Goal: Task Accomplishment & Management: Manage account settings

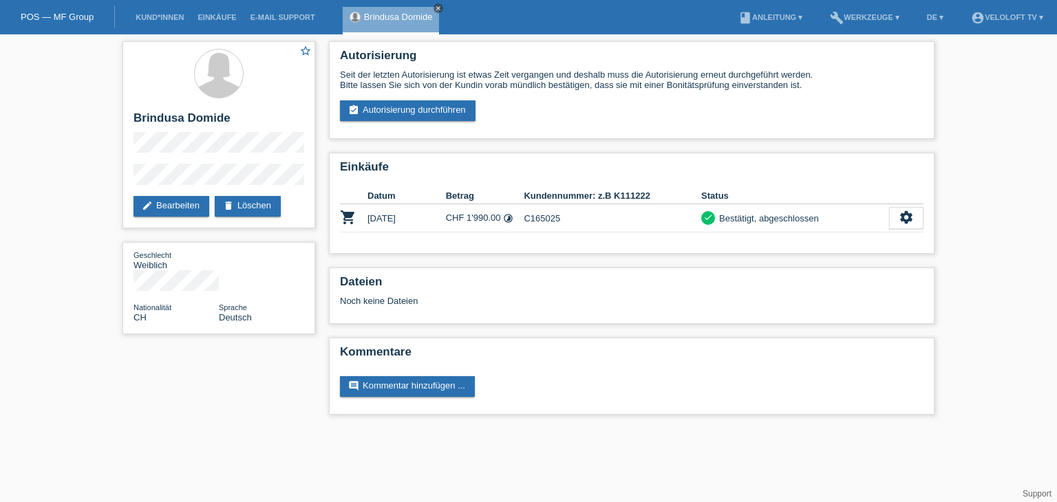
drag, startPoint x: 0, startPoint y: 0, endPoint x: 440, endPoint y: 6, distance: 440.3
click at [440, 6] on icon "close" at bounding box center [438, 8] width 7 height 7
click at [171, 20] on link "Kund*innen" at bounding box center [160, 17] width 62 height 8
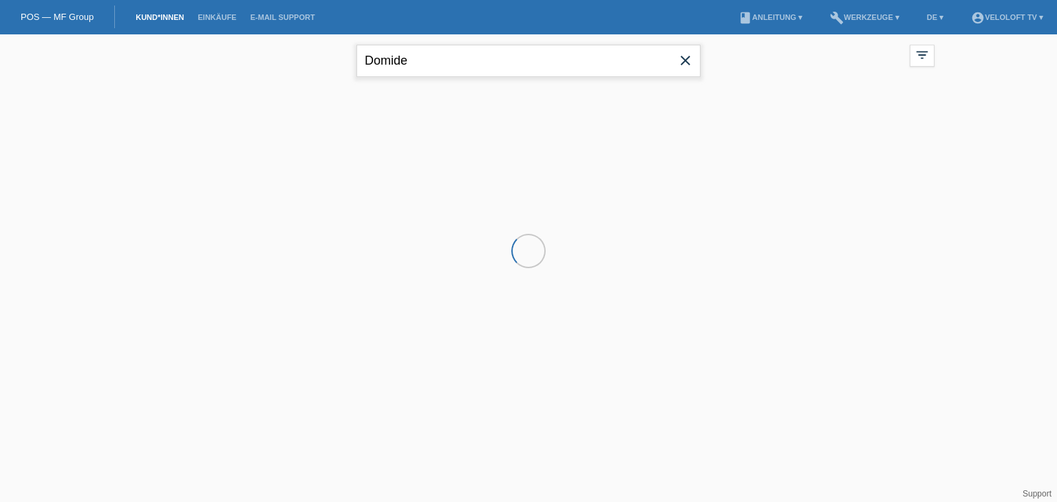
click at [464, 52] on input "Domide" at bounding box center [528, 61] width 344 height 32
paste input "[PERSON_NAME]"
type input "[PERSON_NAME]"
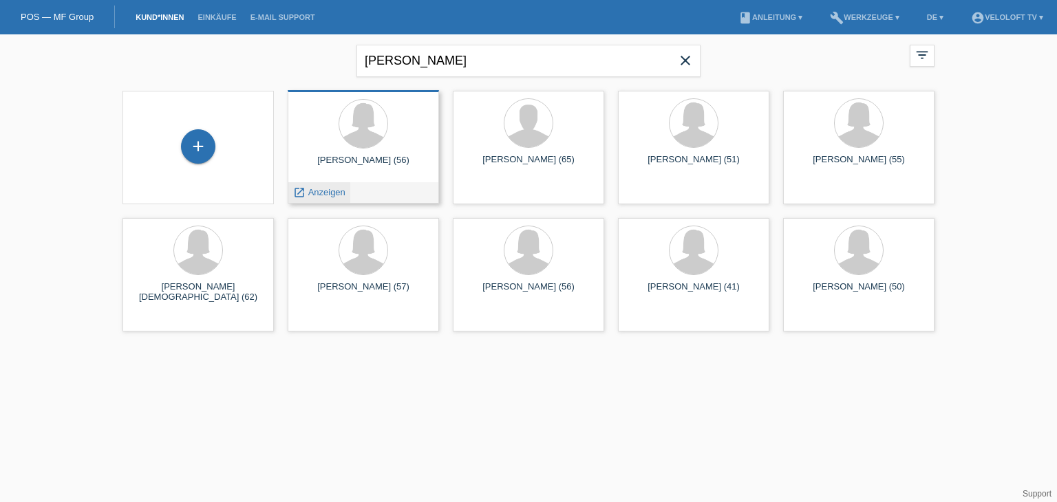
click at [333, 191] on span "Anzeigen" at bounding box center [326, 192] width 37 height 10
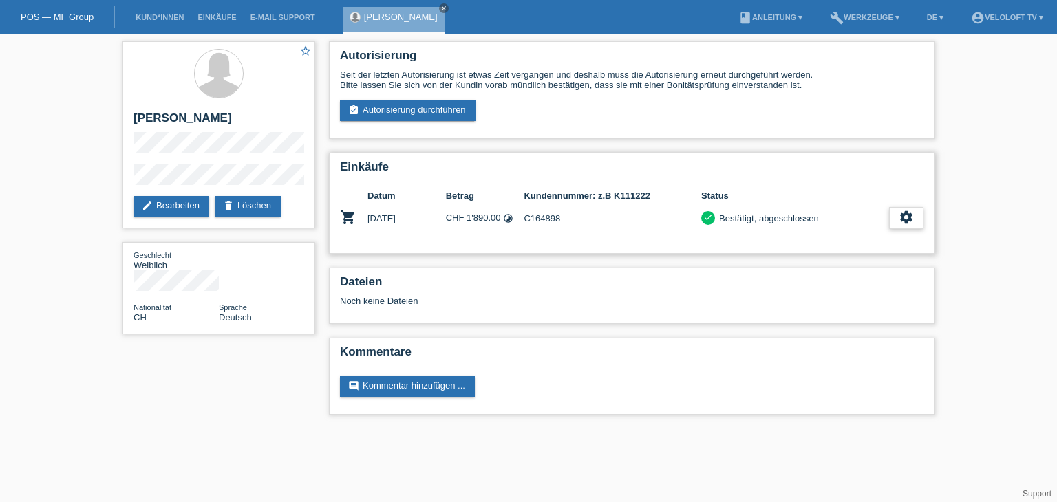
click at [900, 218] on icon "settings" at bounding box center [905, 217] width 15 height 15
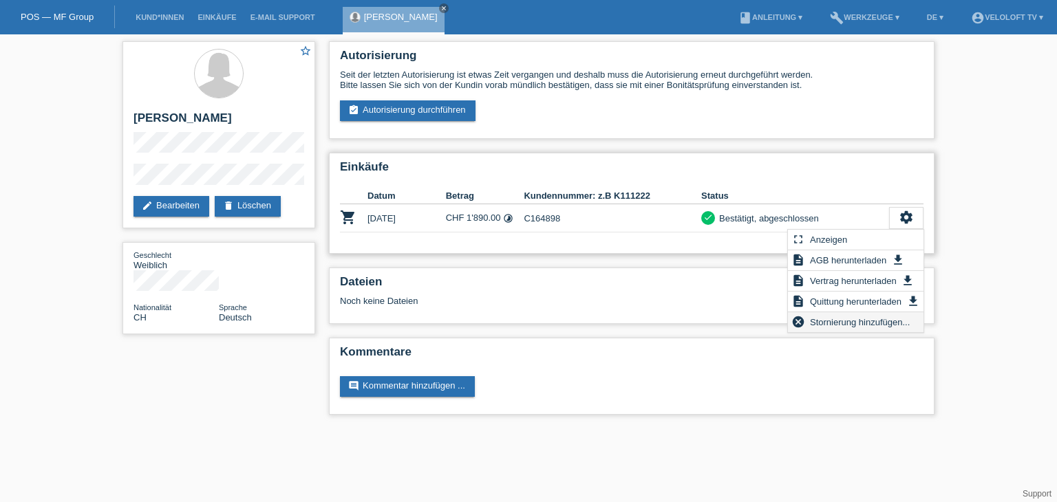
click at [867, 325] on span "Stornierung hinzufügen..." at bounding box center [860, 322] width 104 height 17
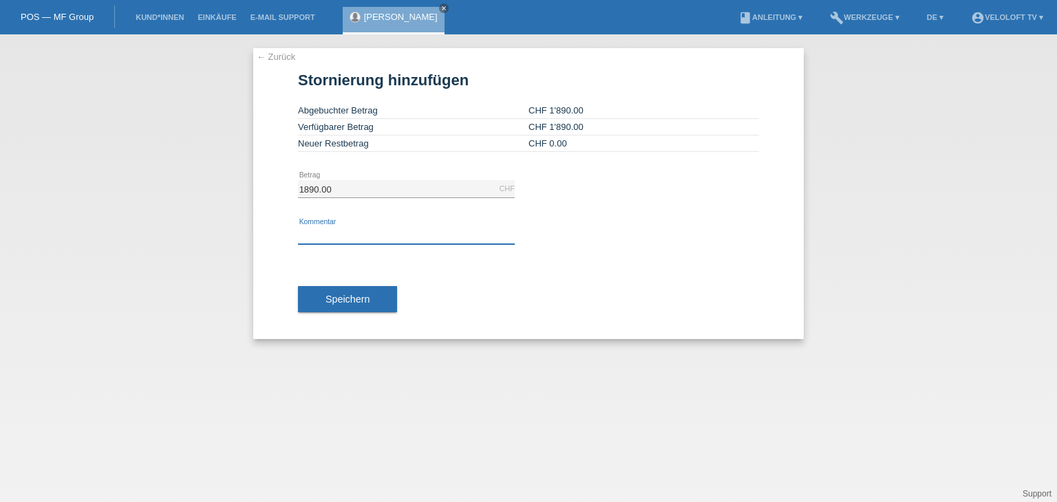
click at [393, 229] on input "text" at bounding box center [406, 235] width 217 height 17
type input "Veloloft TV - Storno da sich die Kdin bezüglich der Zustellung nicht gemeldet h…"
click at [360, 297] on span "Speichern" at bounding box center [347, 299] width 44 height 11
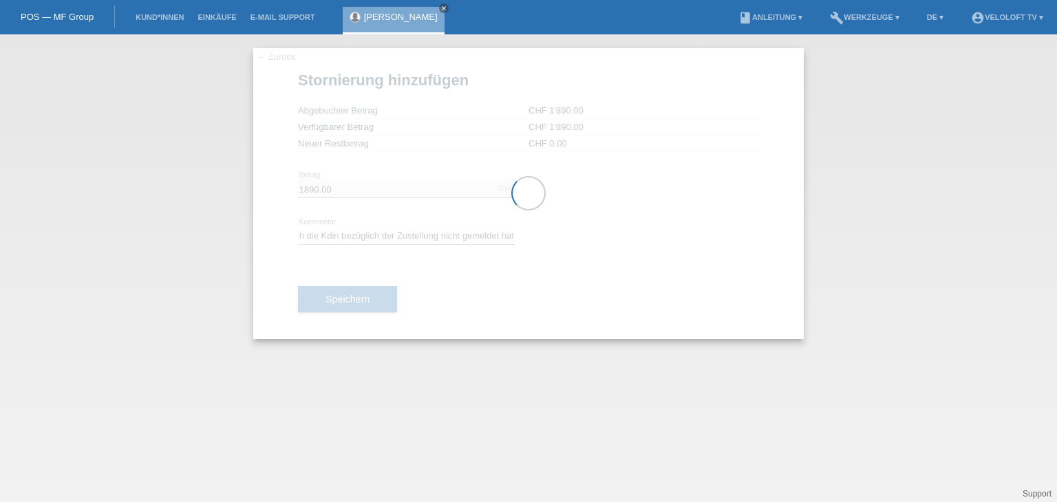
scroll to position [0, 0]
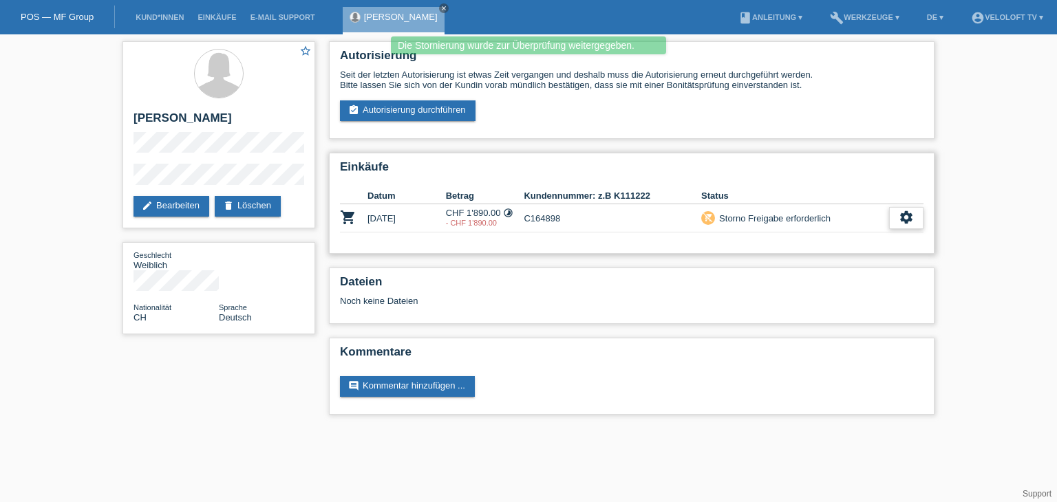
click at [902, 216] on icon "settings" at bounding box center [905, 217] width 15 height 15
click at [700, 284] on h2 "Dateien" at bounding box center [631, 285] width 583 height 21
